Goal: Navigation & Orientation: Find specific page/section

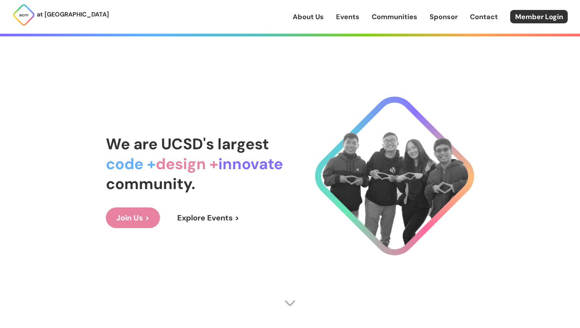
click at [354, 18] on link "Events" at bounding box center [347, 17] width 23 height 10
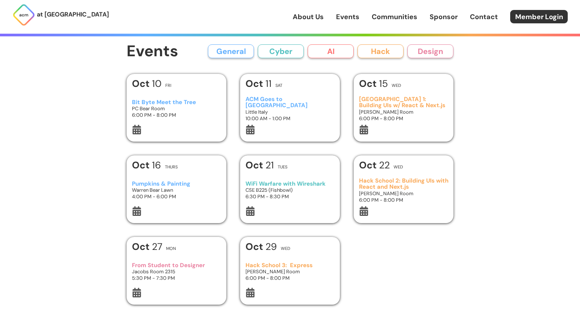
click at [323, 21] on link "About Us" at bounding box center [307, 17] width 31 height 10
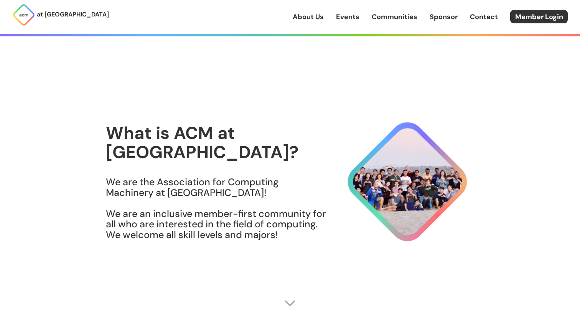
click at [362, 21] on div "About Us Events Communities Sponsor Contact Member Login" at bounding box center [435, 16] width 287 height 13
click at [355, 21] on link "Events" at bounding box center [347, 17] width 23 height 10
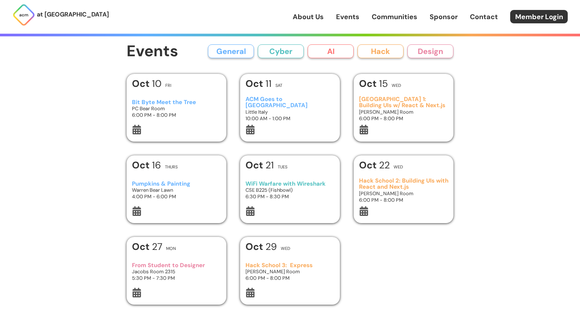
click at [434, 21] on link "Sponsor" at bounding box center [443, 17] width 28 height 10
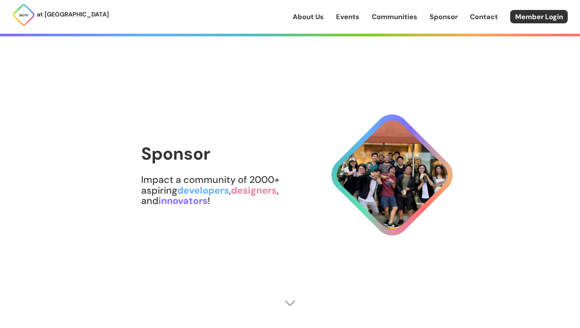
click at [376, 20] on link "Communities" at bounding box center [394, 17] width 46 height 10
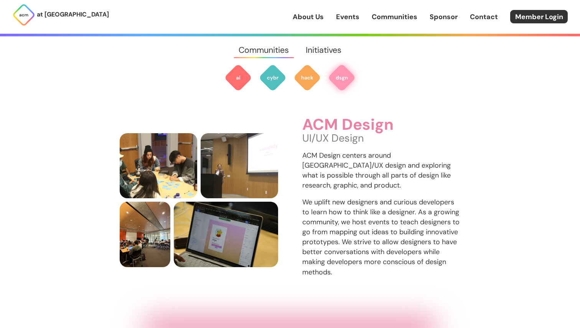
scroll to position [1108, 0]
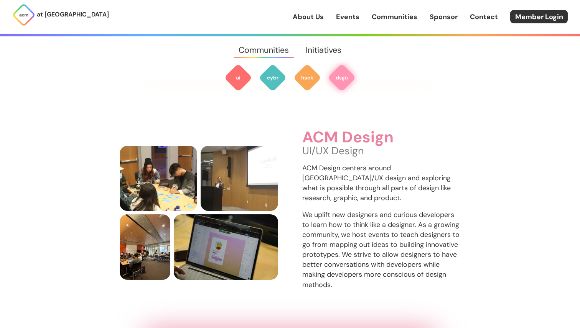
click at [474, 10] on div "About Us Events Communities Sponsor Contact Member Login" at bounding box center [435, 16] width 287 height 13
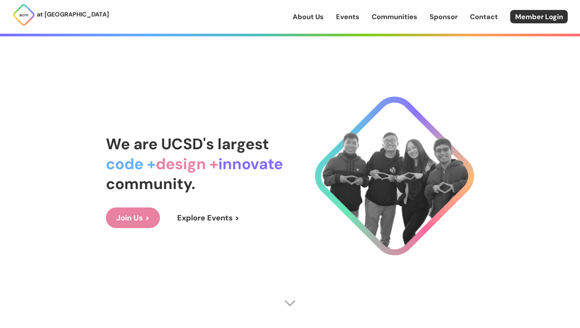
click at [323, 90] on div "We are UCSD's largest code + design + innovate community. Join Us > Explore Eve…" at bounding box center [290, 181] width 368 height 297
click at [517, 17] on link "Member Login" at bounding box center [538, 16] width 57 height 13
click at [147, 222] on link "Join Us >" at bounding box center [133, 218] width 54 height 21
